Goal: Task Accomplishment & Management: Use online tool/utility

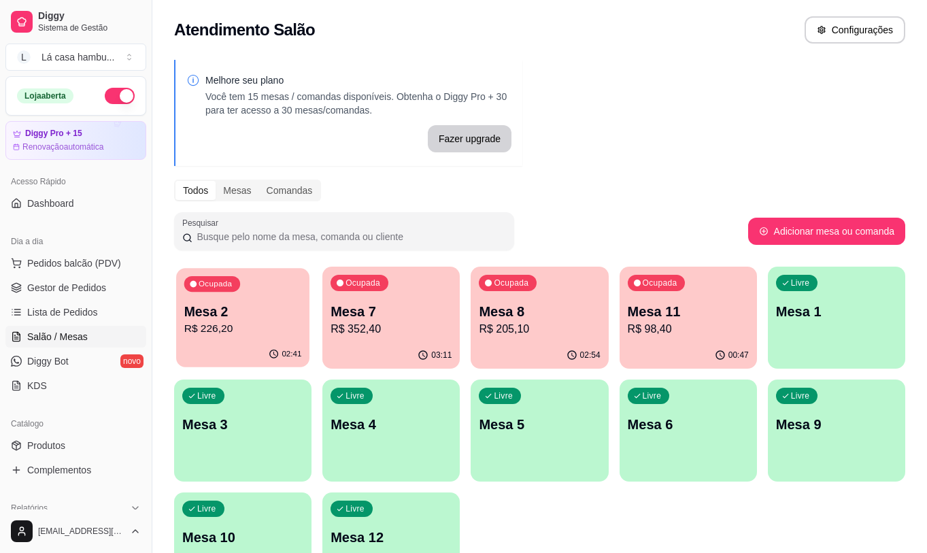
click at [223, 320] on p "Mesa 2" at bounding box center [243, 312] width 118 height 18
click at [63, 445] on span "Produtos" at bounding box center [46, 446] width 38 height 14
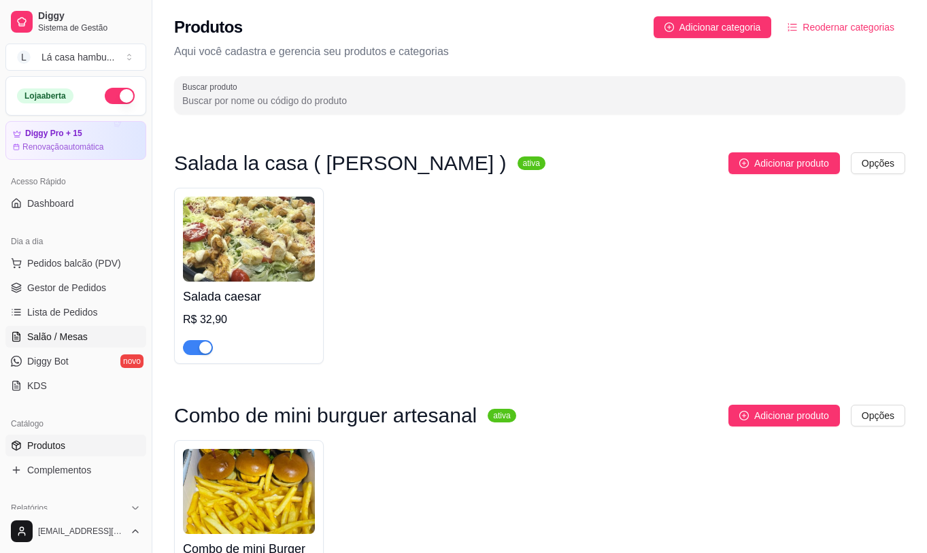
click at [90, 340] on link "Salão / Mesas" at bounding box center [75, 337] width 141 height 22
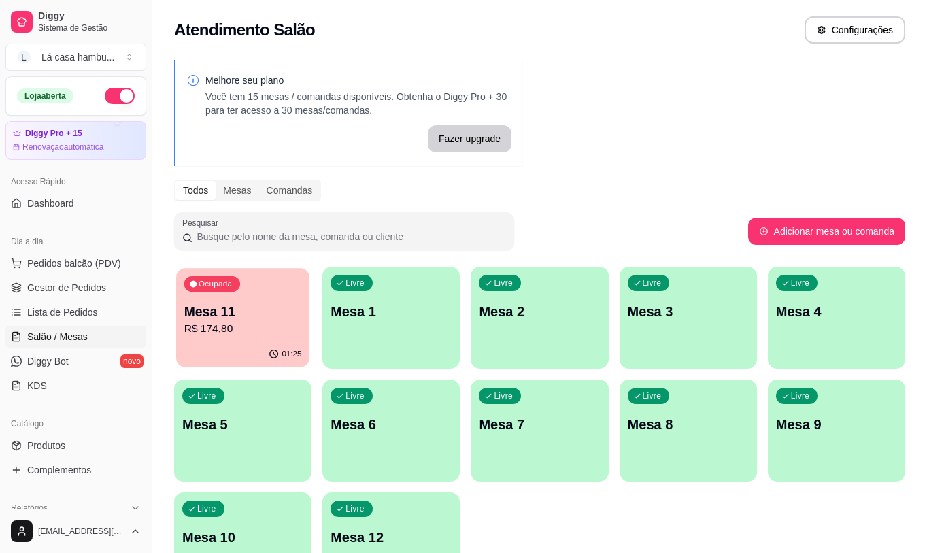
click at [255, 334] on p "R$ 174,80" at bounding box center [243, 329] width 118 height 16
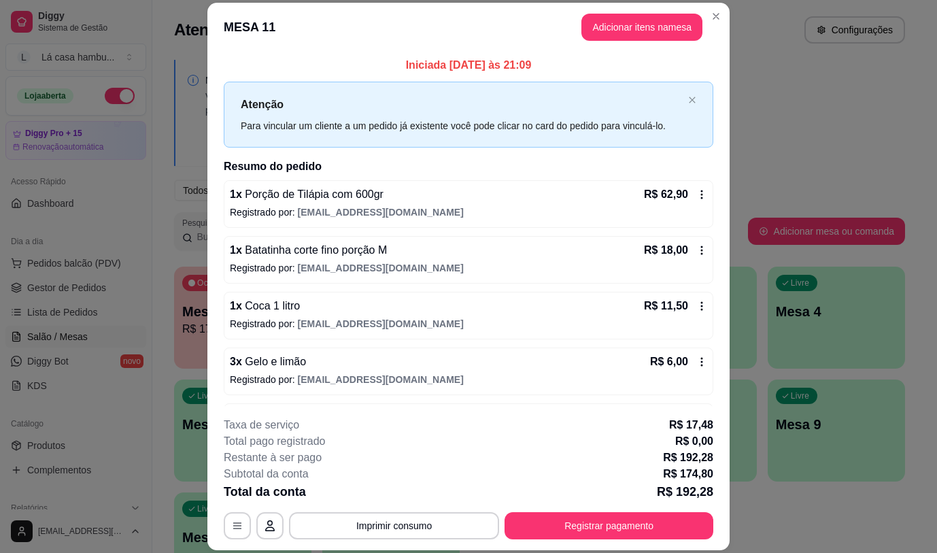
click at [367, 512] on button "Imprimir consumo" at bounding box center [394, 525] width 210 height 27
click at [374, 522] on button "Imprimir consumo" at bounding box center [394, 526] width 204 height 27
click at [379, 490] on button "IMPRESSORA" at bounding box center [393, 494] width 99 height 22
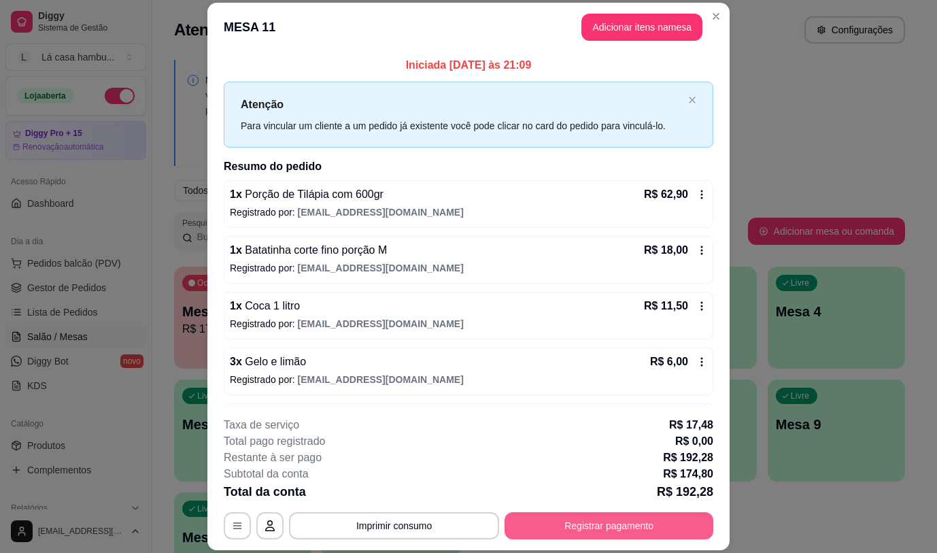
click at [556, 530] on button "Registrar pagamento" at bounding box center [609, 525] width 209 height 27
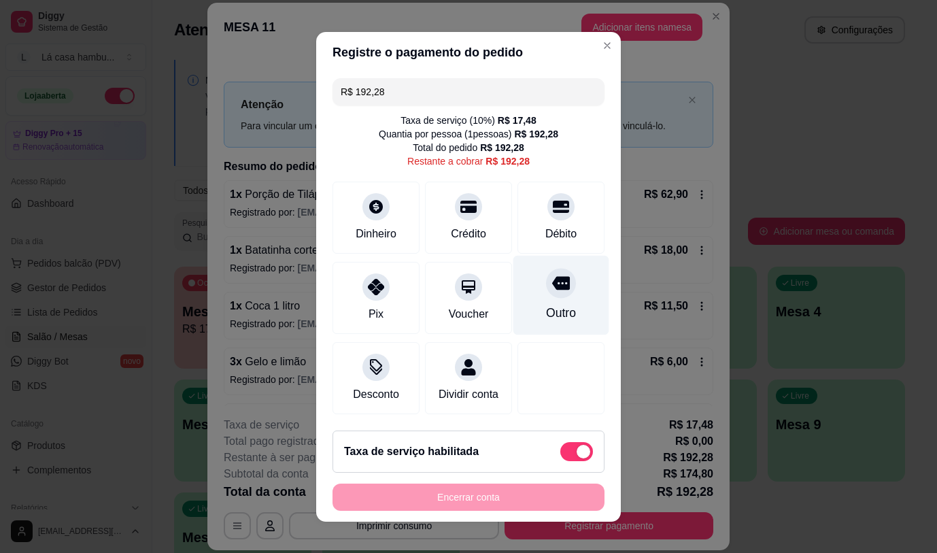
click at [552, 276] on icon at bounding box center [561, 283] width 18 height 14
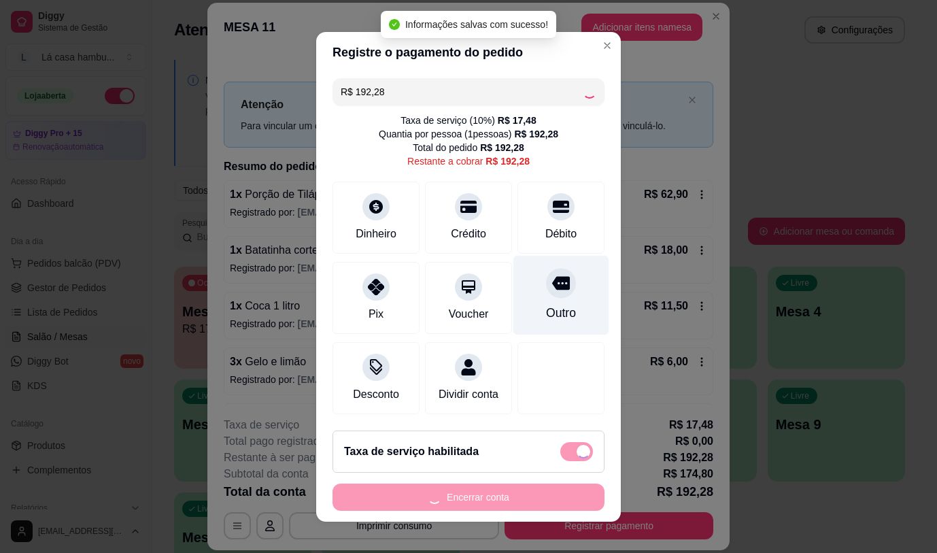
type input "R$ 0,00"
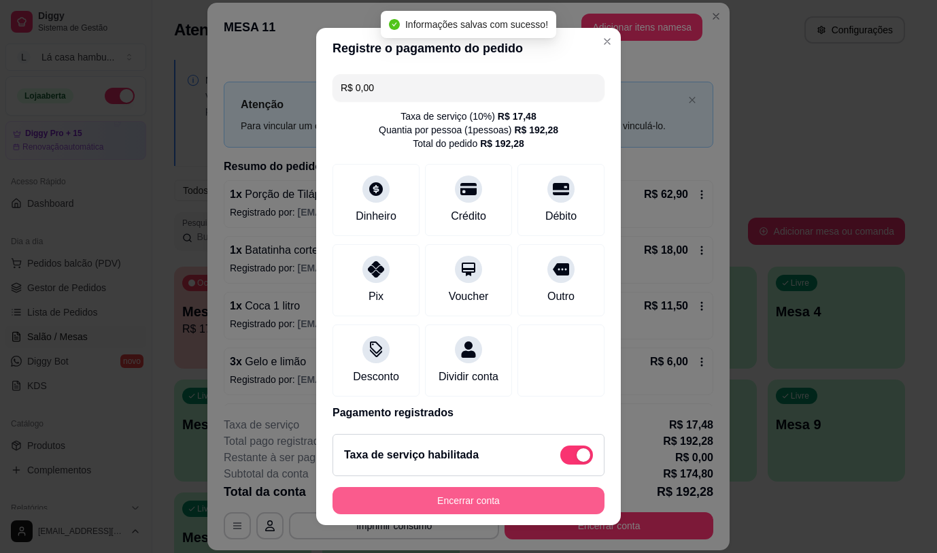
click at [473, 504] on button "Encerrar conta" at bounding box center [468, 500] width 272 height 27
